Goal: Task Accomplishment & Management: Use online tool/utility

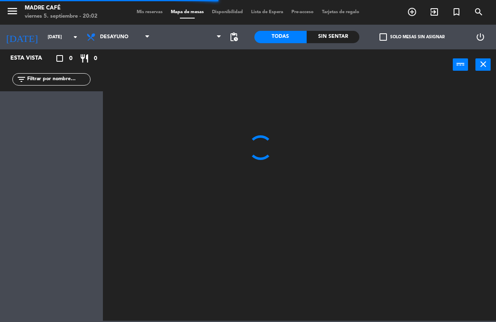
click at [149, 10] on span "Mis reservas" at bounding box center [150, 12] width 34 height 5
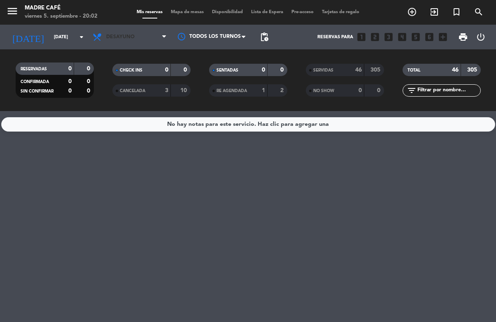
click at [144, 36] on span "Desayuno" at bounding box center [129, 37] width 82 height 18
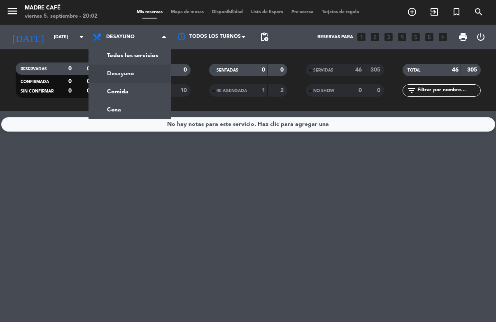
click at [142, 92] on div "menu Madre Café [DATE] 5. septiembre - 20:02 Mis reservas Mapa de mesas Disponi…" at bounding box center [248, 55] width 496 height 111
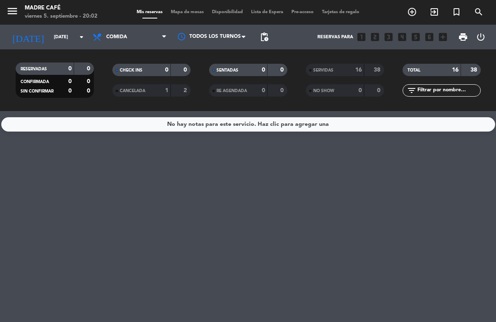
click at [133, 33] on span "Comida" at bounding box center [129, 37] width 82 height 18
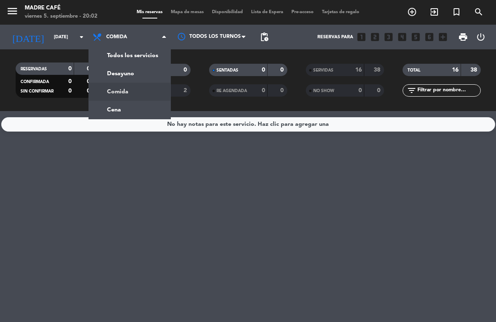
click at [142, 108] on div "menu Madre Café [DATE] 5. septiembre - 20:02 Mis reservas Mapa de mesas Disponi…" at bounding box center [248, 55] width 496 height 111
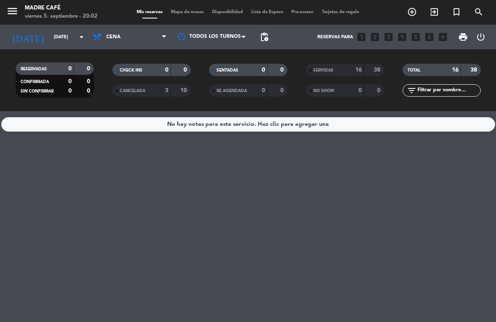
click at [130, 40] on span "Cena" at bounding box center [129, 37] width 82 height 18
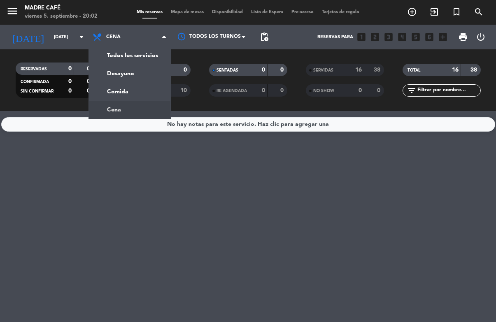
click at [144, 91] on div "menu Madre Café [DATE] 5. septiembre - 20:02 Mis reservas Mapa de mesas Disponi…" at bounding box center [248, 55] width 496 height 111
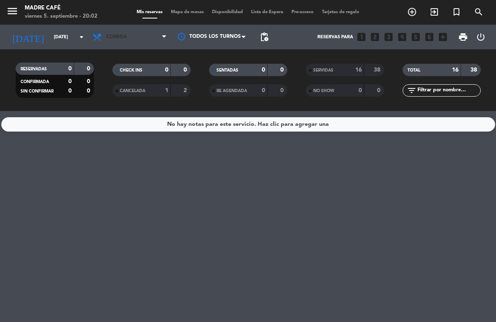
click at [132, 29] on span "Comida" at bounding box center [129, 37] width 82 height 18
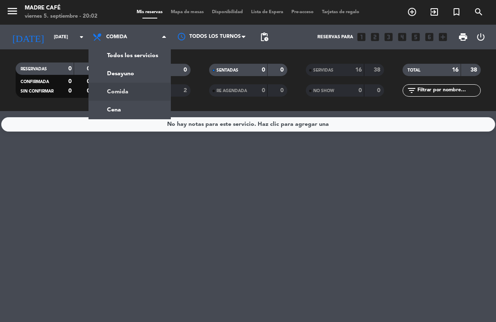
click at [142, 107] on div "menu Madre Café [DATE] 5. septiembre - 20:02 Mis reservas Mapa de mesas Disponi…" at bounding box center [248, 55] width 496 height 111
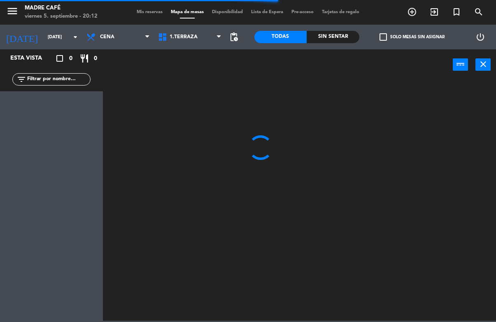
click at [190, 39] on span "1.Terraza" at bounding box center [184, 37] width 28 height 6
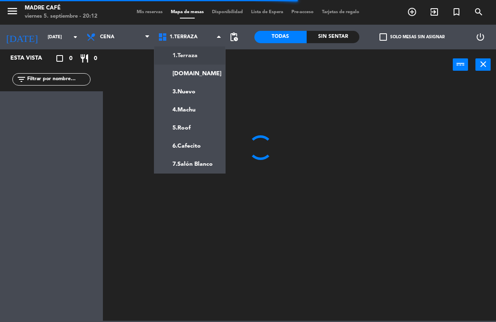
click at [199, 76] on ng-component "menu Madre Café [DATE] 5. septiembre - 20:12 Mis reservas Mapa de mesas Disponi…" at bounding box center [248, 160] width 496 height 321
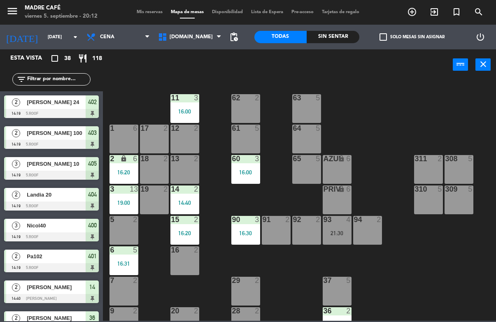
click at [177, 40] on span "[DOMAIN_NAME]" at bounding box center [191, 37] width 43 height 6
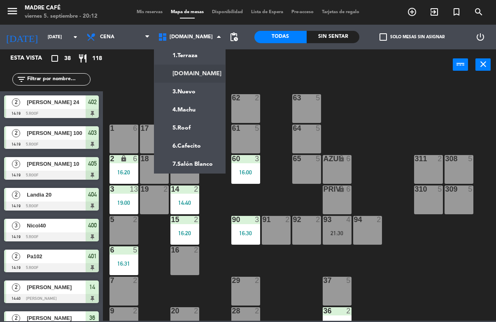
click at [207, 85] on ng-component "menu Madre Café [DATE] 5. septiembre - 20:12 Mis reservas Mapa de mesas Disponi…" at bounding box center [248, 160] width 496 height 321
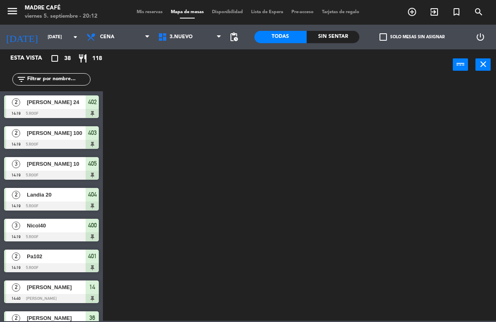
click at [201, 30] on span "3.Nuevo" at bounding box center [190, 37] width 72 height 18
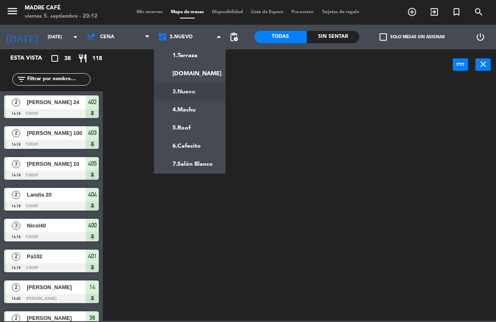
click at [201, 69] on ng-component "menu Madre Café [DATE] 5. septiembre - 20:12 Mis reservas Mapa de mesas Disponi…" at bounding box center [248, 160] width 496 height 321
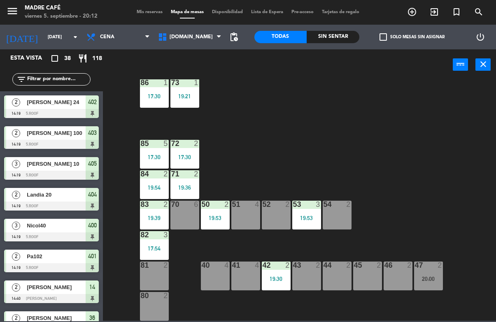
scroll to position [46, 0]
click at [157, 314] on div "80 2" at bounding box center [154, 306] width 29 height 29
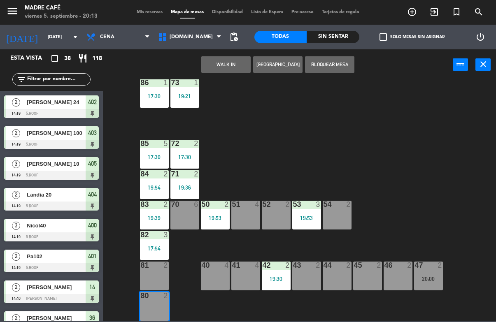
click at [227, 72] on button "WALK IN" at bounding box center [225, 64] width 49 height 16
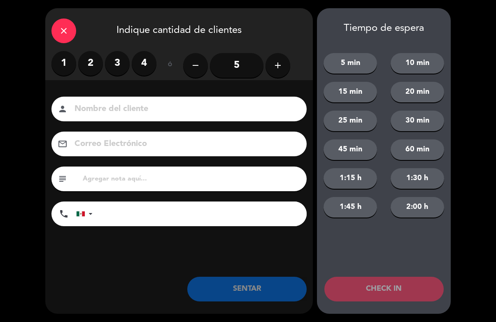
click at [95, 67] on label "2" at bounding box center [90, 63] width 25 height 25
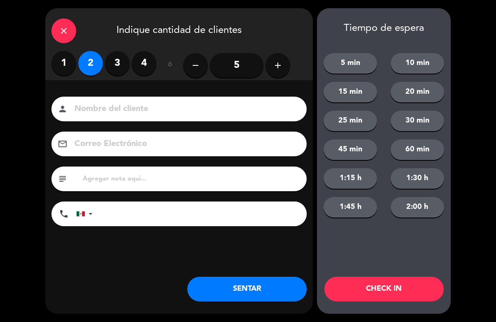
click at [107, 115] on input at bounding box center [185, 109] width 222 height 14
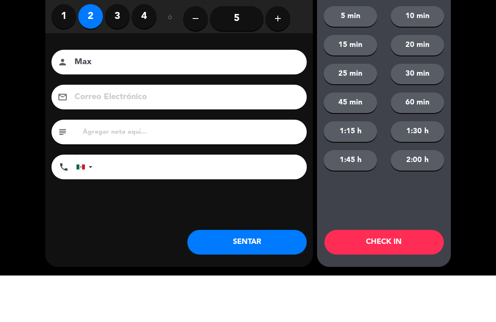
type input "Max"
click at [479, 79] on div "close Indique cantidad de clientes 1 2 3 4 ó remove 5 add Nombre del cliente pe…" at bounding box center [248, 161] width 496 height 322
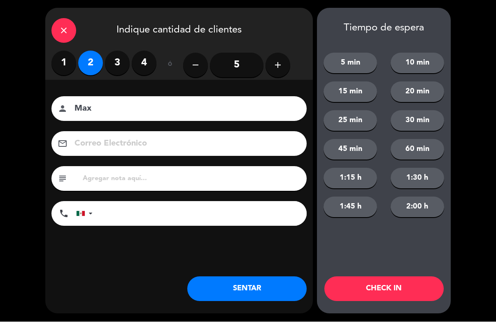
click at [386, 272] on div "Tiempo de espera 5 min 10 min 15 min 20 min 25 min 30 min 45 min 60 min 1:15 h …" at bounding box center [384, 161] width 134 height 306
click at [386, 288] on button "CHECK IN" at bounding box center [383, 289] width 119 height 25
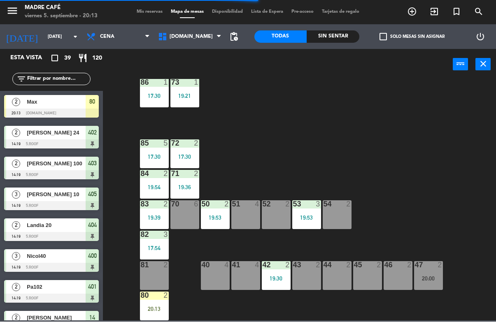
click at [163, 307] on div "20:13" at bounding box center [154, 310] width 29 height 6
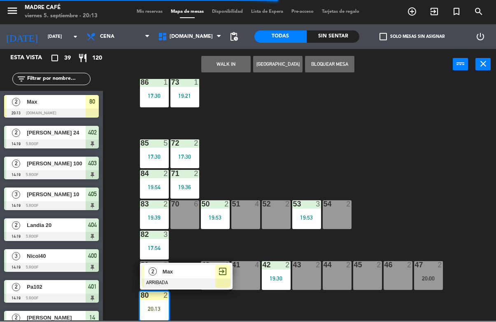
click at [192, 273] on span "Max" at bounding box center [189, 272] width 53 height 9
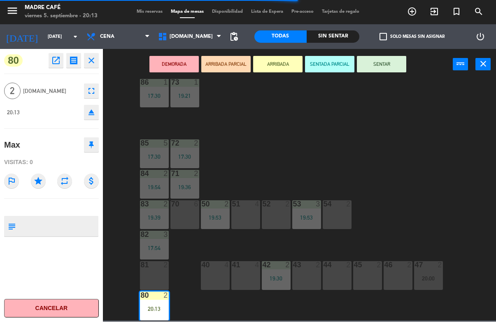
click at [391, 66] on button "SENTAR" at bounding box center [381, 64] width 49 height 16
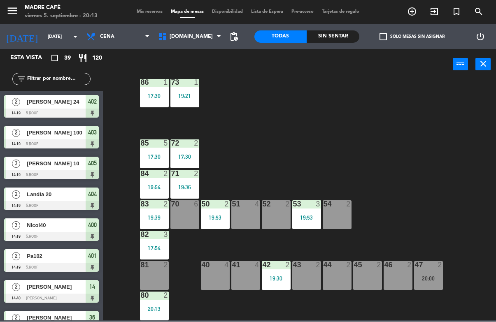
click at [342, 36] on div "Sin sentar" at bounding box center [333, 37] width 53 height 12
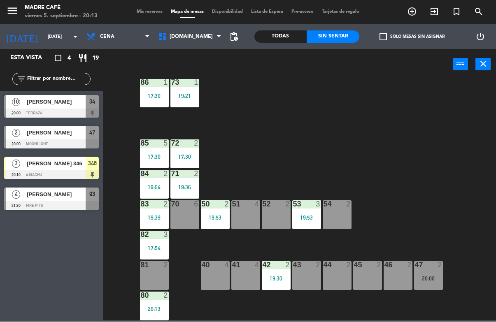
click at [72, 103] on span "[PERSON_NAME]" at bounding box center [56, 102] width 59 height 9
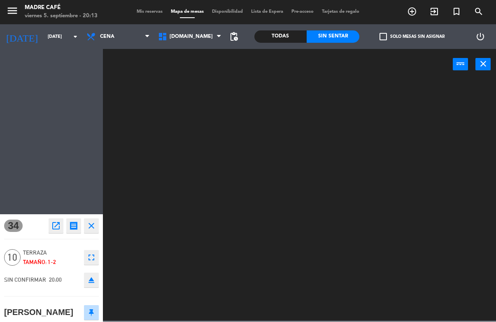
scroll to position [0, 0]
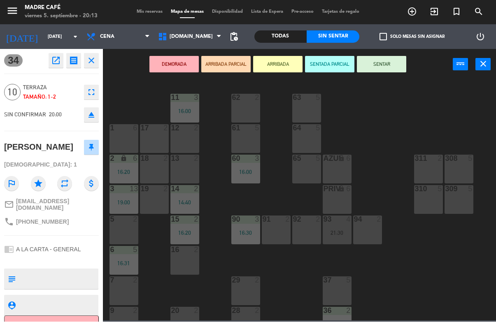
click at [88, 317] on button "Cancelar" at bounding box center [51, 325] width 95 height 19
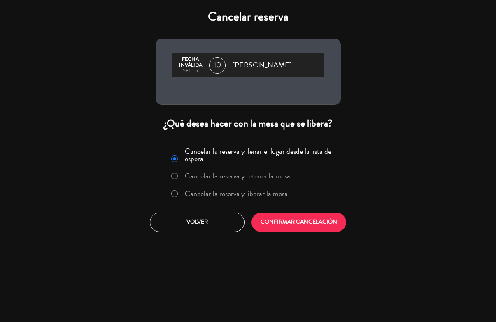
click at [227, 184] on label "Cancelar la reserva y retener la mesa" at bounding box center [231, 177] width 128 height 15
click at [260, 189] on label "Cancelar la reserva y liberar la mesa" at bounding box center [229, 194] width 125 height 15
click at [281, 217] on button "CONFIRMAR CANCELACIÓN" at bounding box center [298, 222] width 95 height 19
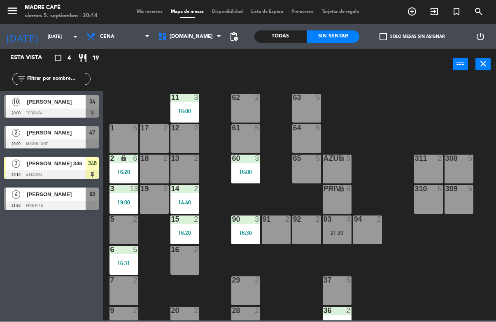
click at [70, 138] on div "[PERSON_NAME]" at bounding box center [56, 133] width 60 height 14
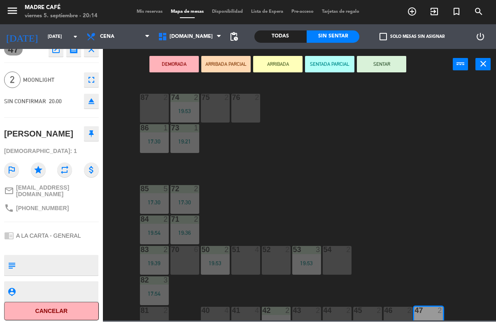
scroll to position [10, 0]
click at [89, 306] on button "Cancelar" at bounding box center [51, 312] width 95 height 19
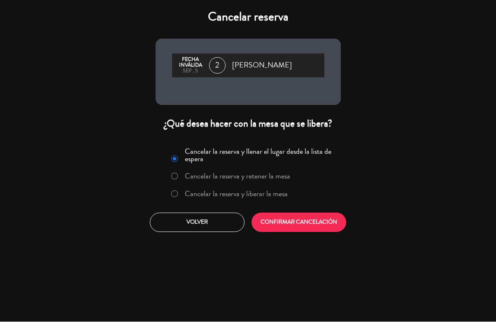
click at [230, 198] on label "Cancelar la reserva y liberar la mesa" at bounding box center [236, 194] width 103 height 7
click at [272, 223] on button "CONFIRMAR CANCELACIÓN" at bounding box center [298, 222] width 95 height 19
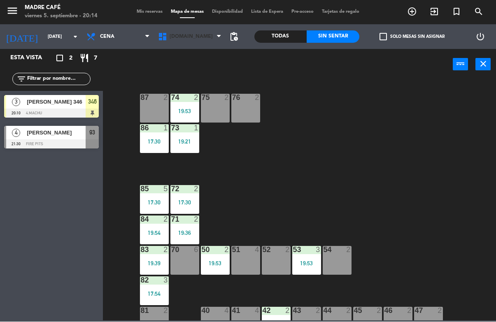
click at [191, 42] on span "[DOMAIN_NAME]" at bounding box center [190, 37] width 72 height 18
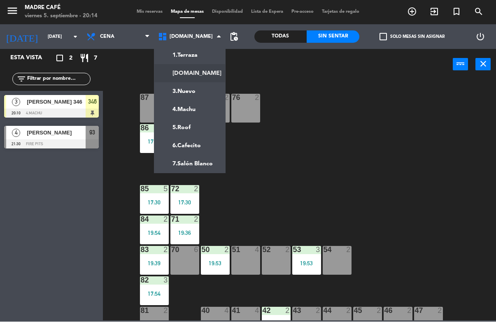
click at [204, 109] on ng-component "menu Madre Café [DATE] 5. septiembre - 20:14 Mis reservas Mapa de mesas Disponi…" at bounding box center [248, 160] width 496 height 321
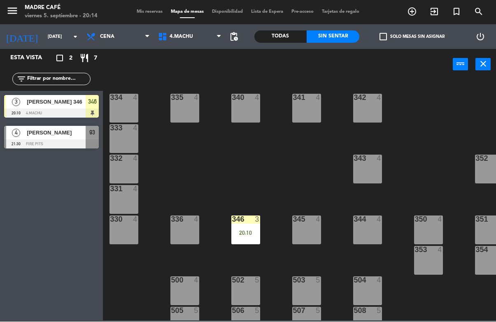
click at [247, 219] on div at bounding box center [246, 219] width 14 height 7
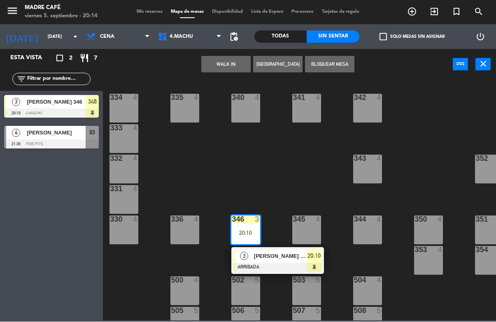
click at [278, 255] on span "[PERSON_NAME] 346" at bounding box center [280, 256] width 53 height 9
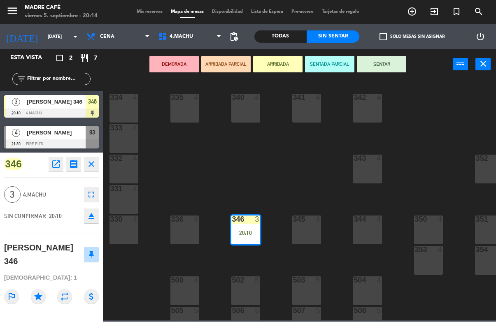
click at [395, 58] on button "SENTAR" at bounding box center [381, 64] width 49 height 16
